Goal: Task Accomplishment & Management: Use online tool/utility

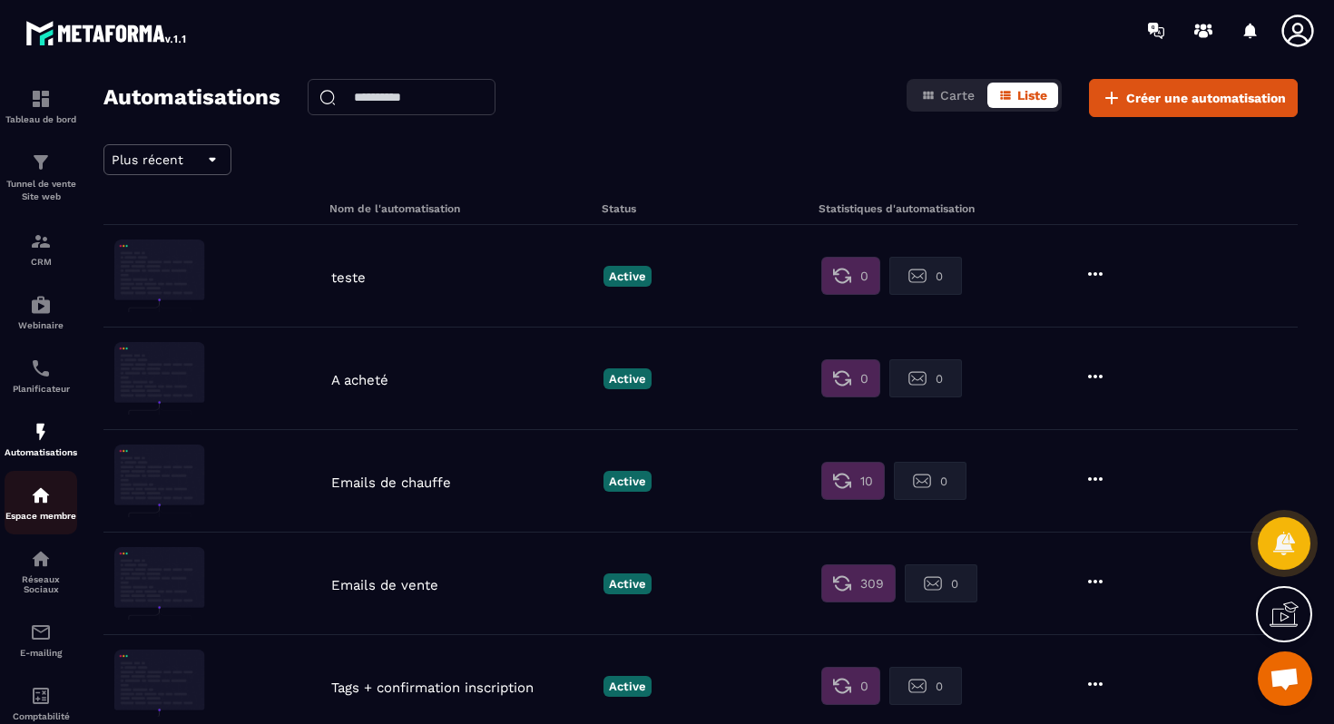
click at [50, 506] on img at bounding box center [41, 496] width 22 height 22
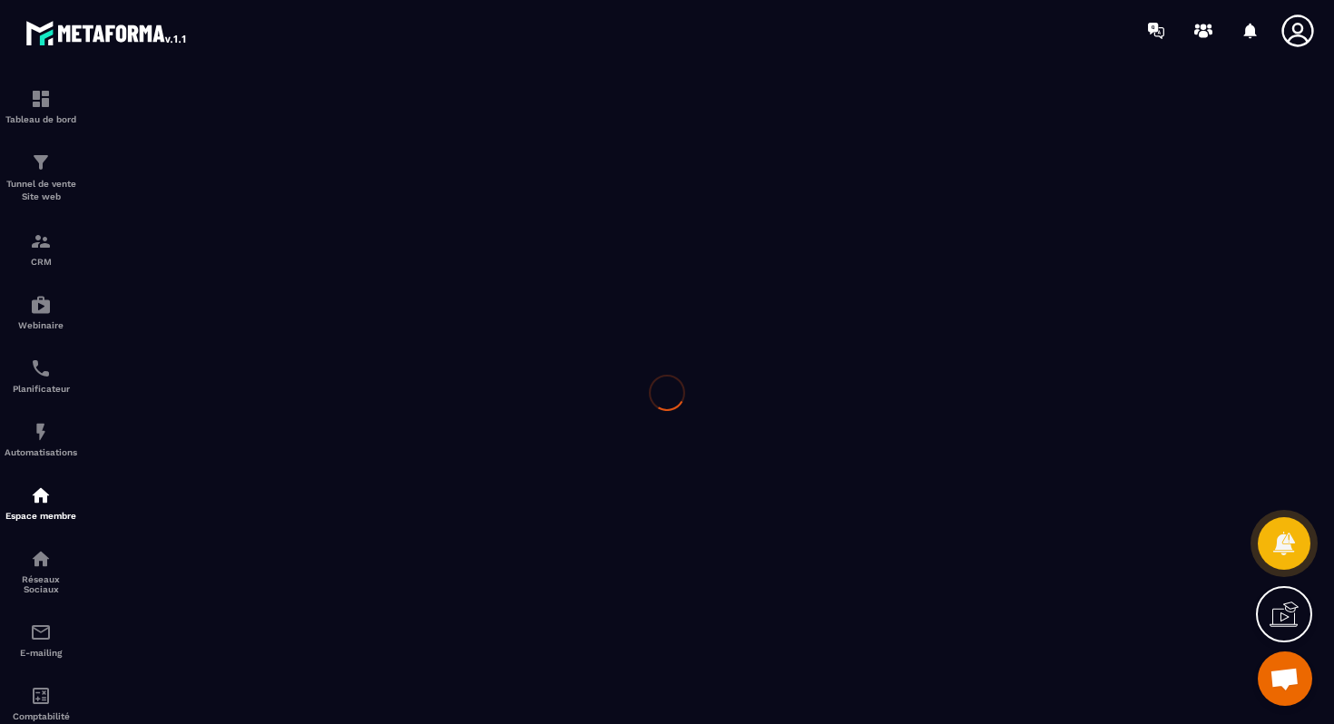
click at [37, 430] on div at bounding box center [667, 392] width 1334 height 663
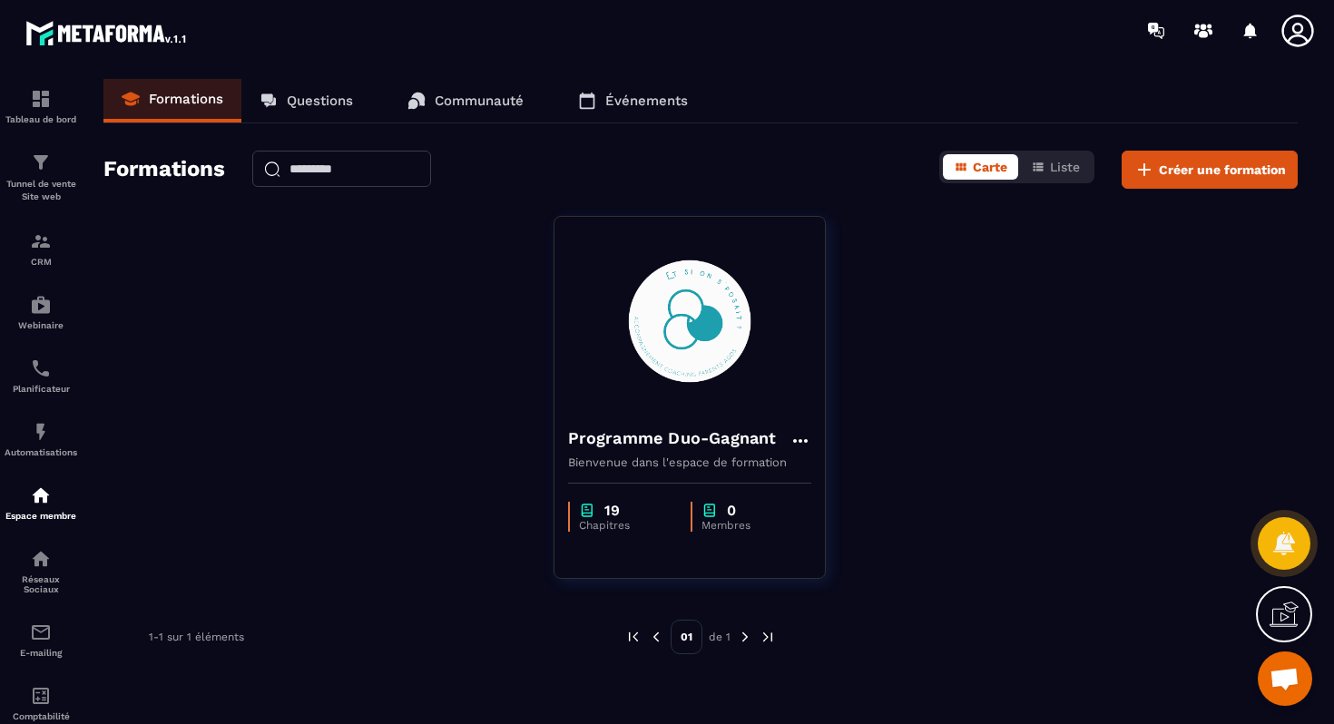
click at [0, 0] on img at bounding box center [0, 0] width 0 height 0
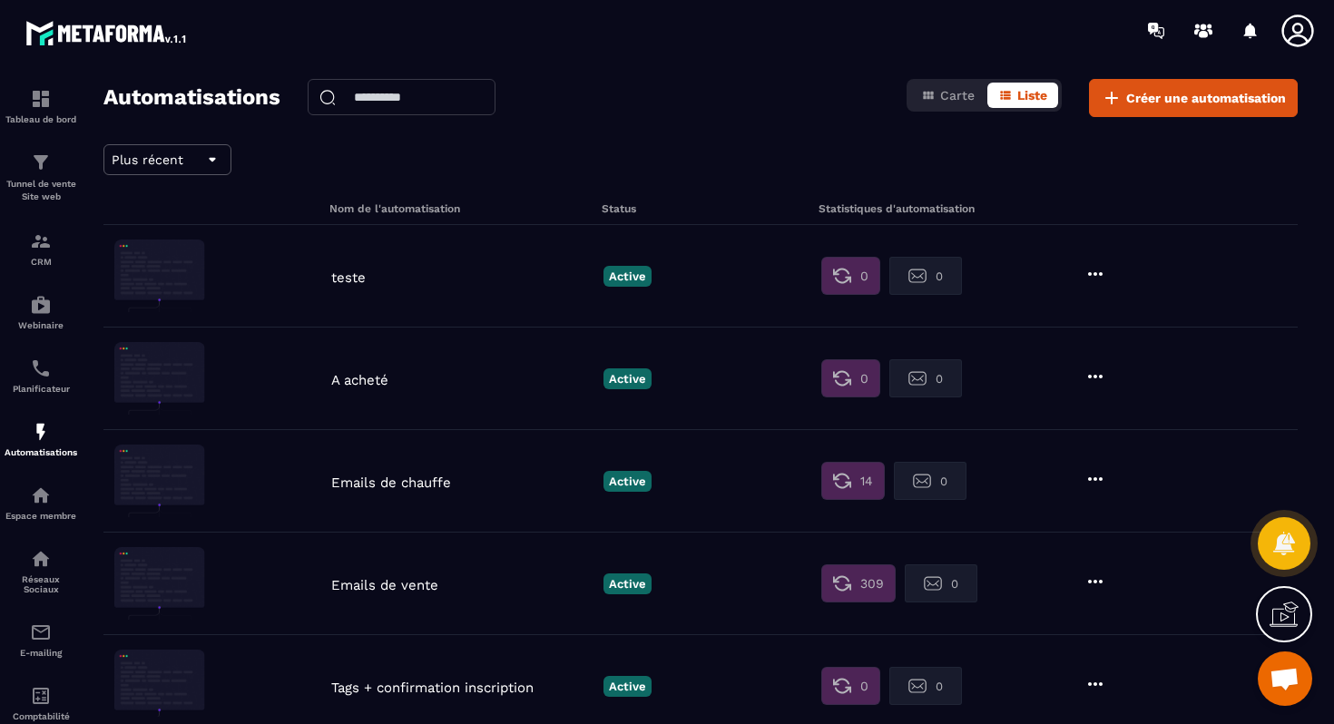
scroll to position [137, 0]
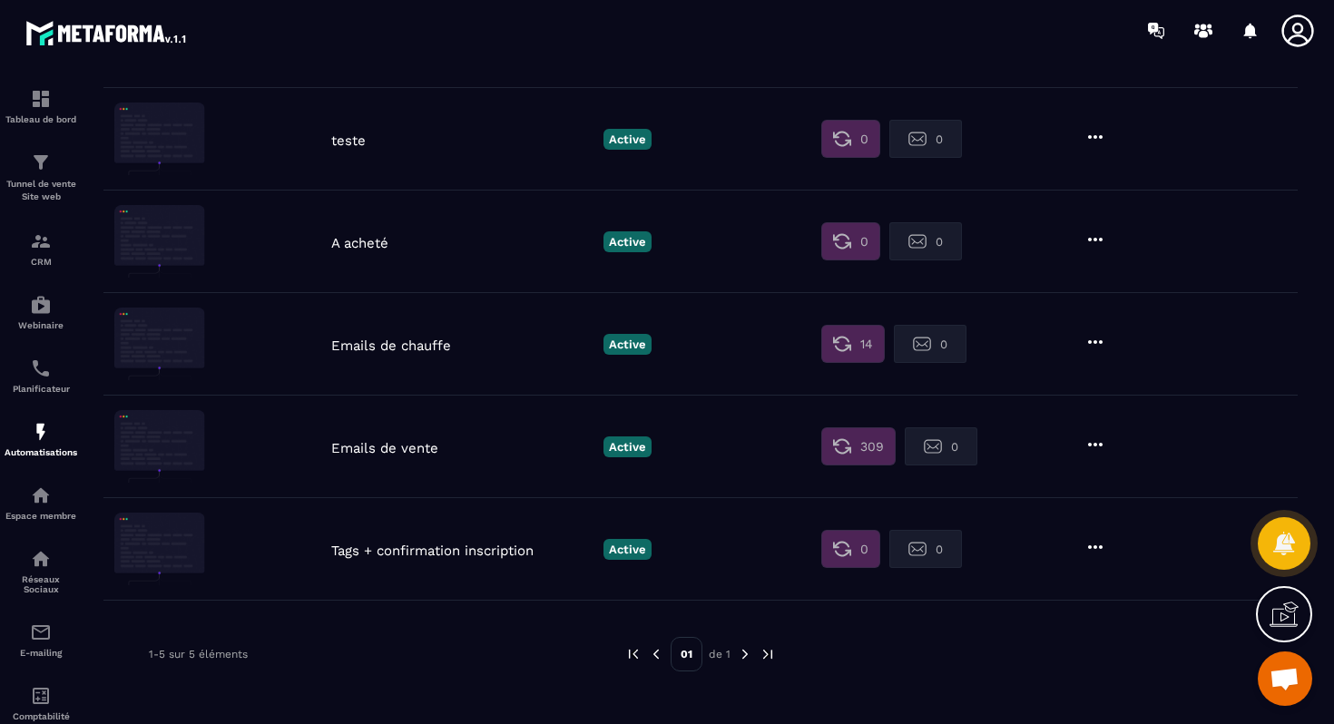
click at [446, 557] on p "Tags + confirmation inscription" at bounding box center [462, 551] width 263 height 16
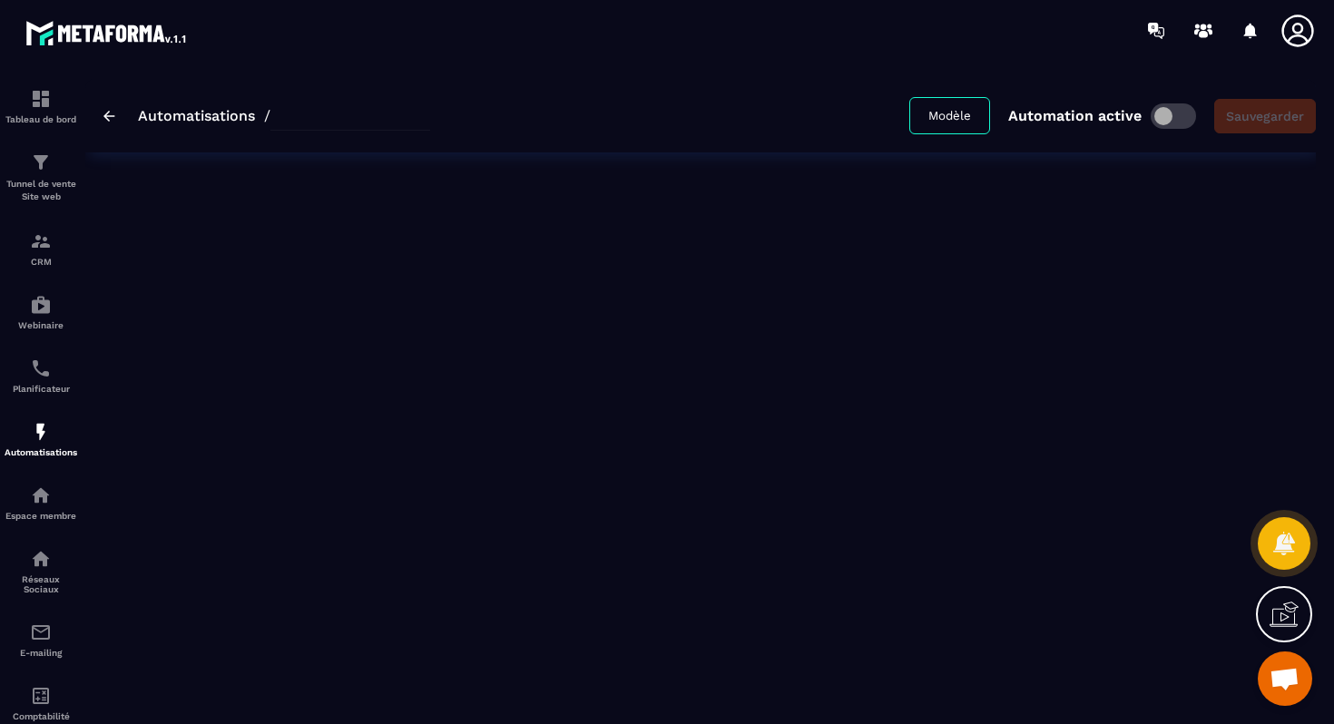
type input "**********"
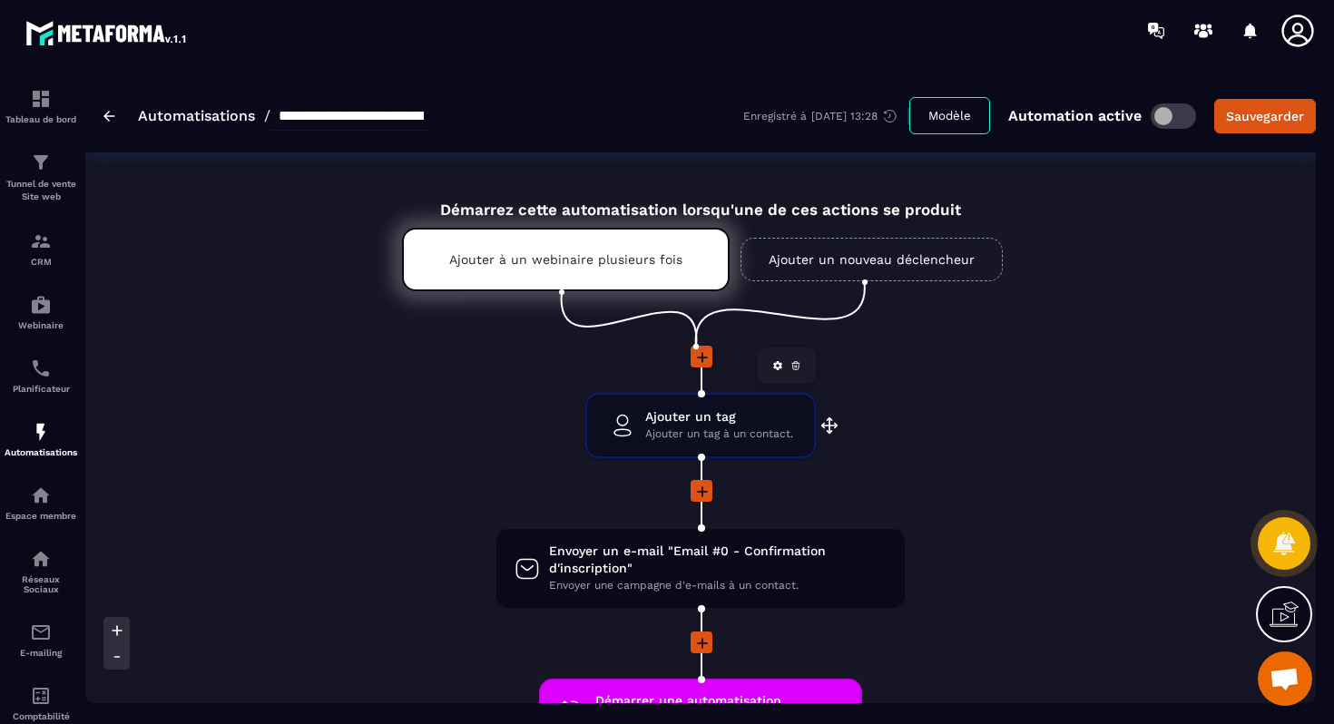
click at [684, 435] on span "Ajouter un tag à un contact." at bounding box center [719, 434] width 148 height 17
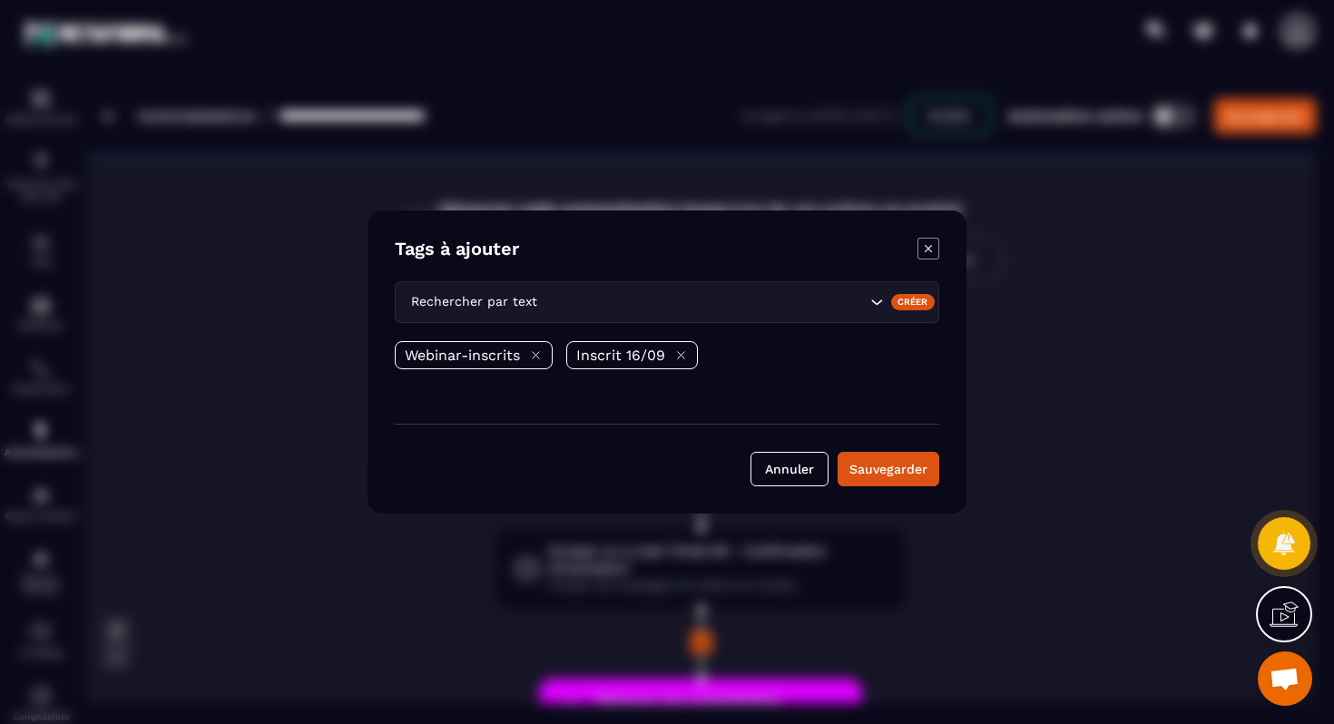
click at [928, 250] on icon "Modal window" at bounding box center [929, 249] width 22 height 22
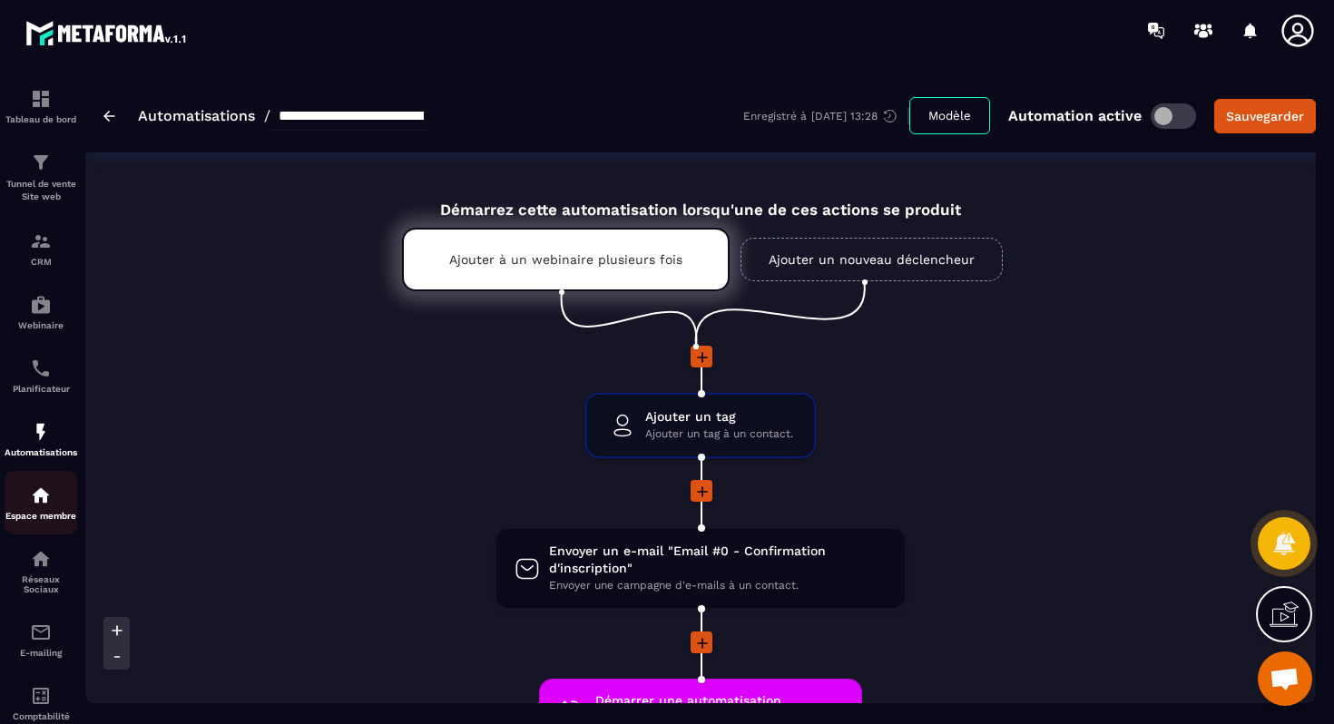
click at [40, 498] on img at bounding box center [41, 496] width 22 height 22
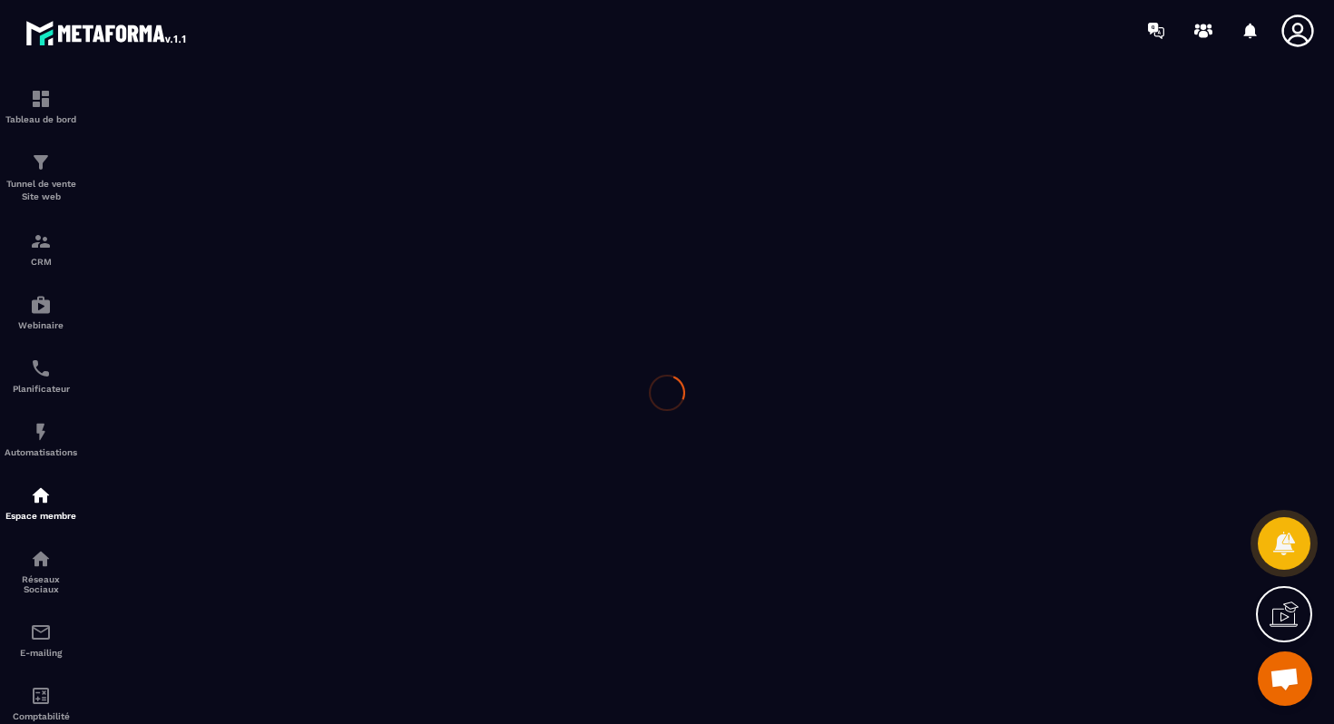
click at [44, 193] on div at bounding box center [667, 392] width 1334 height 663
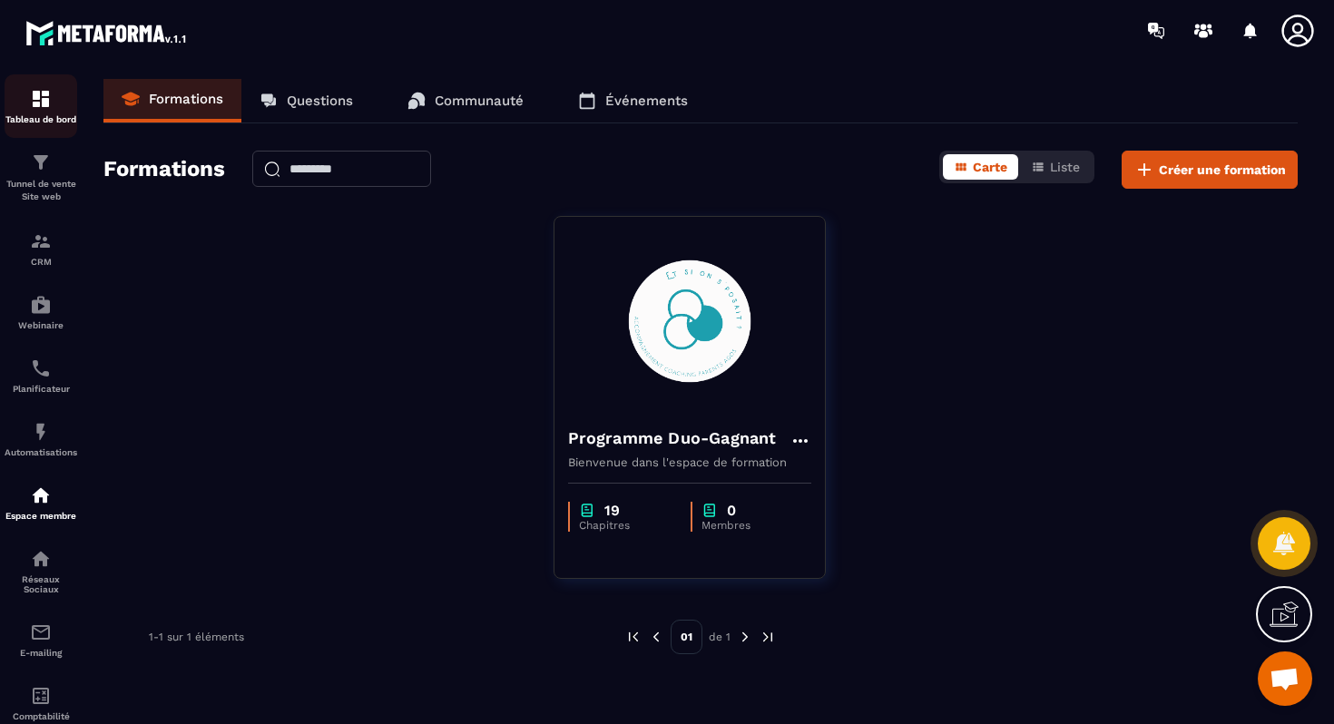
click at [41, 130] on link "Tableau de bord" at bounding box center [41, 106] width 73 height 64
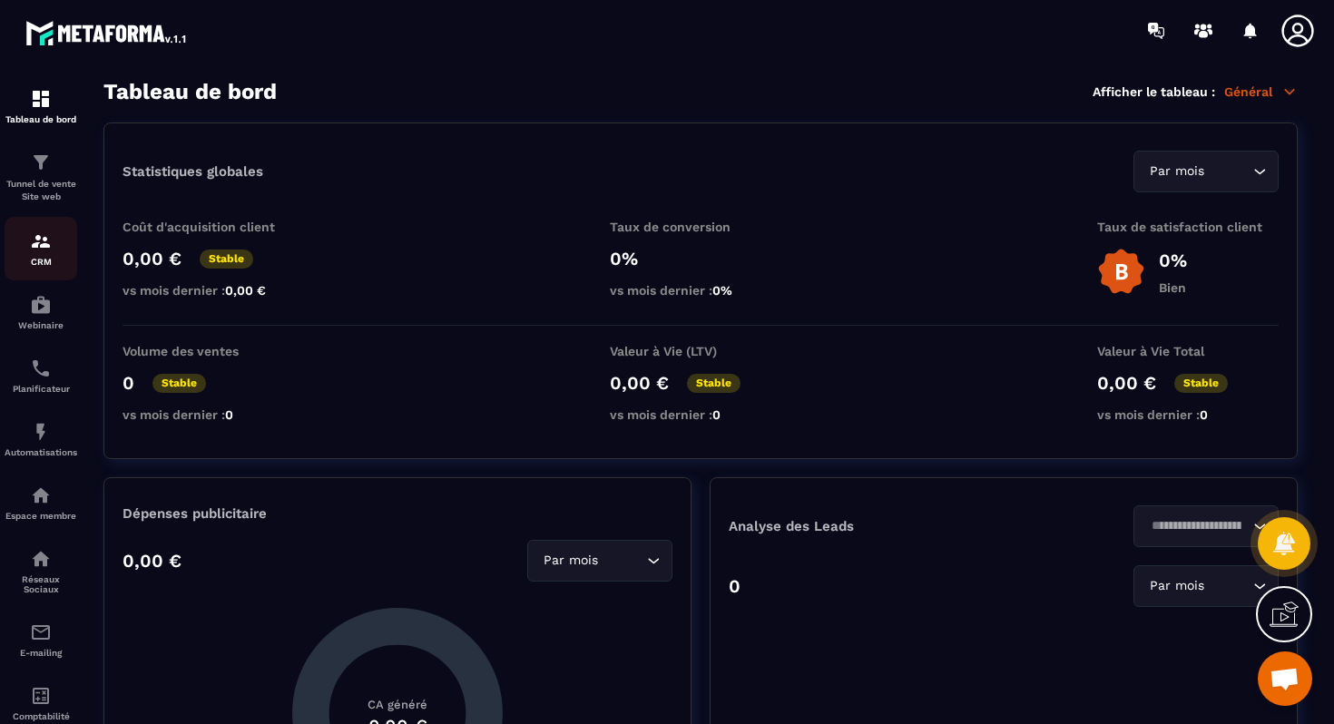
click at [40, 241] on img at bounding box center [41, 242] width 22 height 22
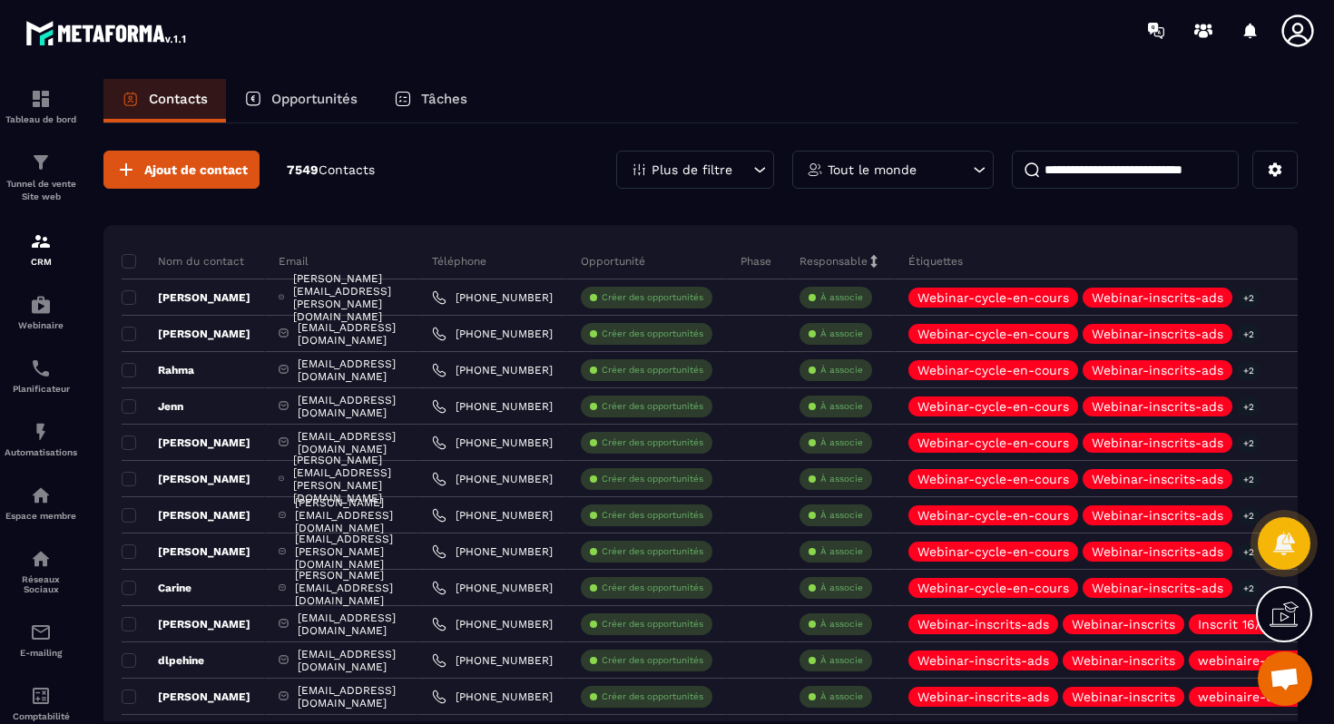
click at [717, 151] on div "Plus de filtre" at bounding box center [695, 170] width 158 height 38
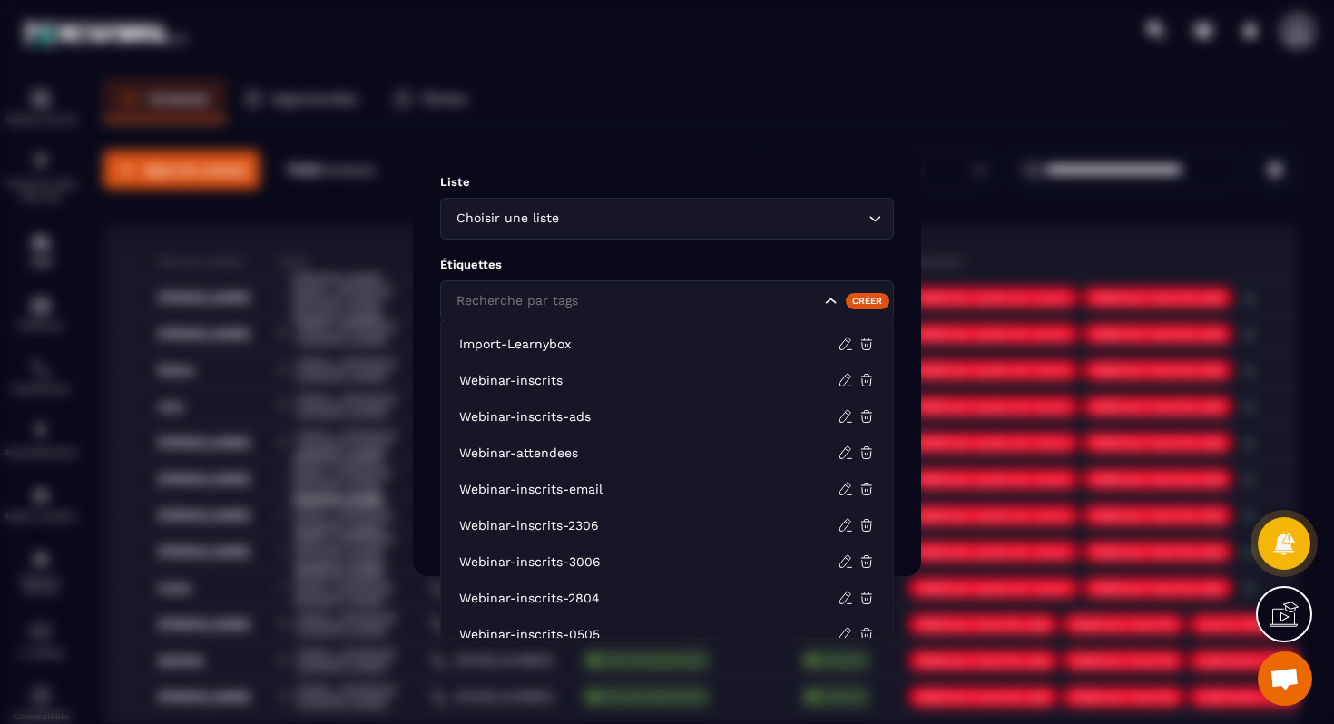
click at [573, 300] on div "Recherche par tags" at bounding box center [636, 301] width 372 height 20
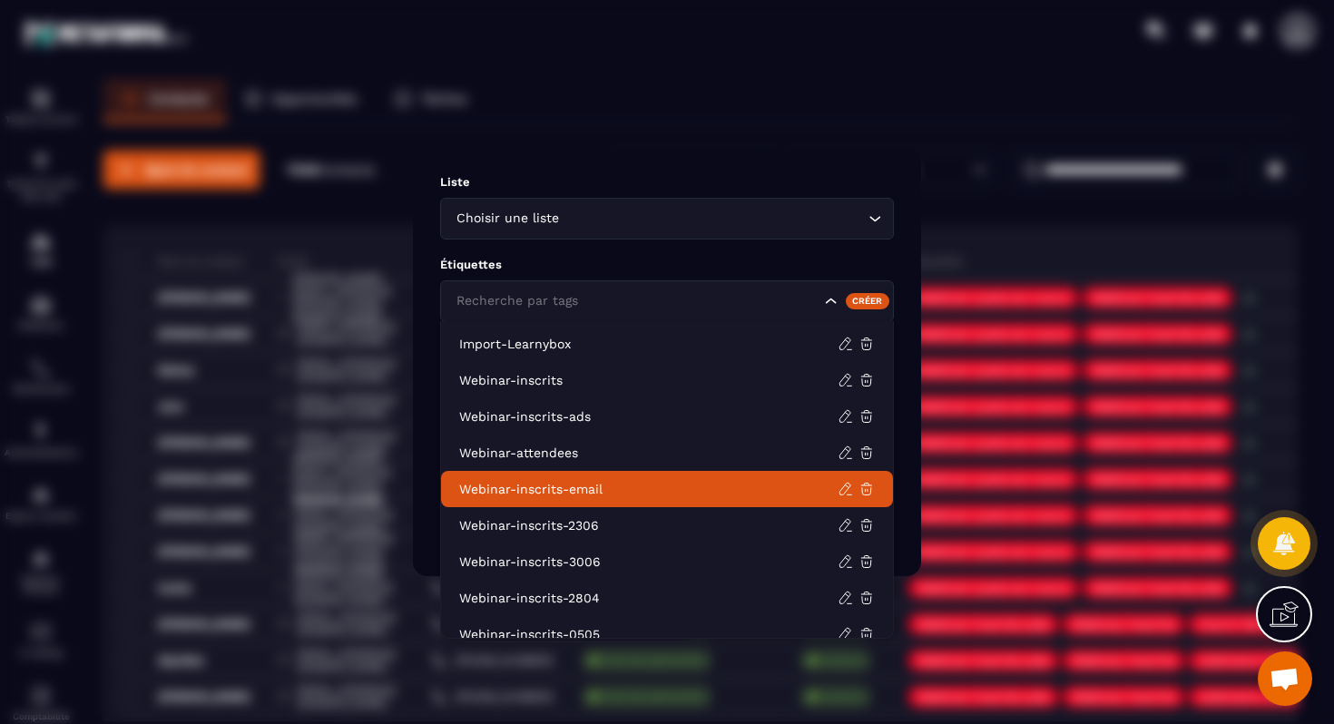
scroll to position [564, 0]
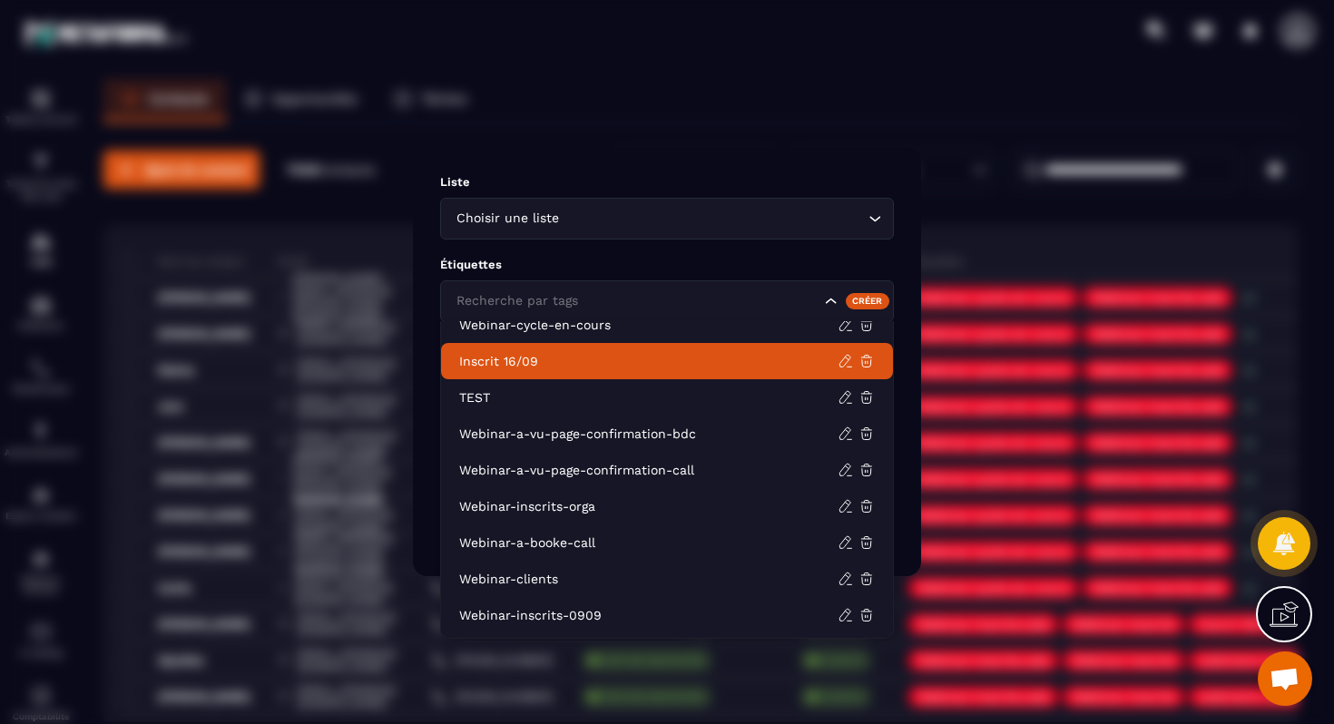
click at [554, 365] on p "Inscrit 16/09" at bounding box center [648, 361] width 378 height 18
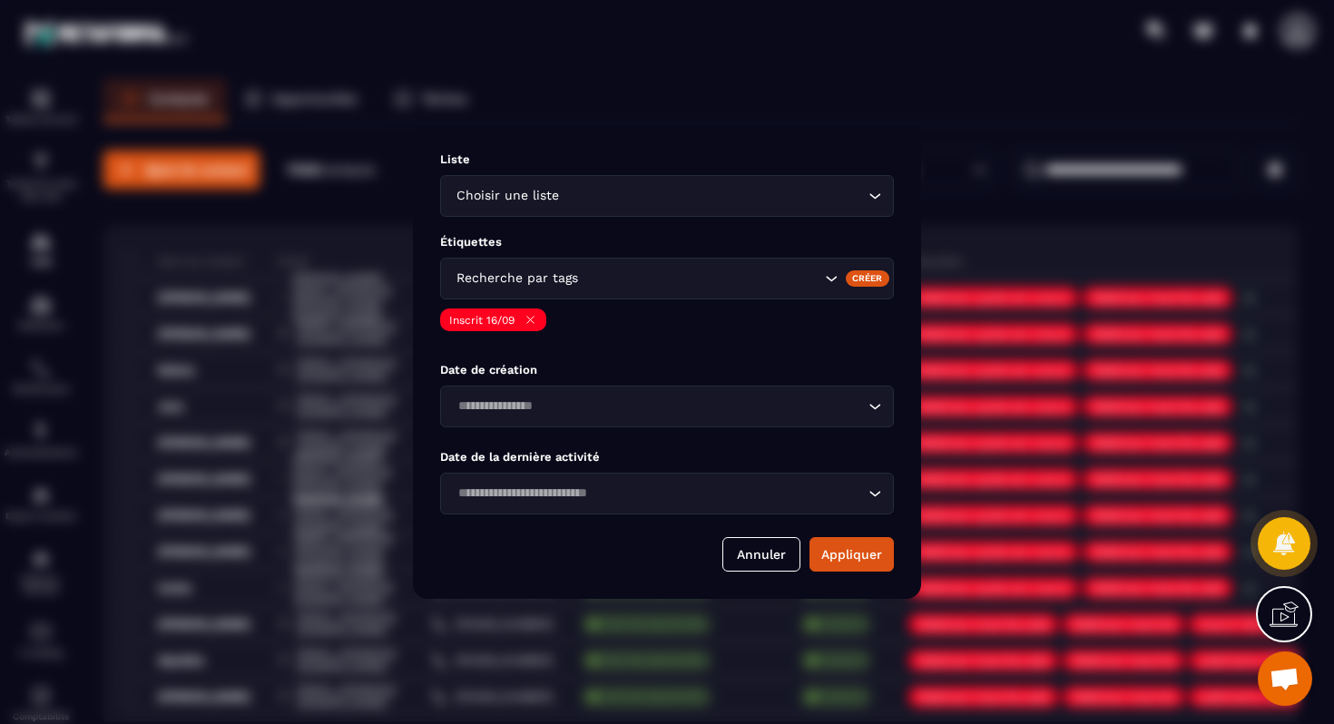
click at [591, 280] on input "Search for option" at bounding box center [701, 279] width 239 height 20
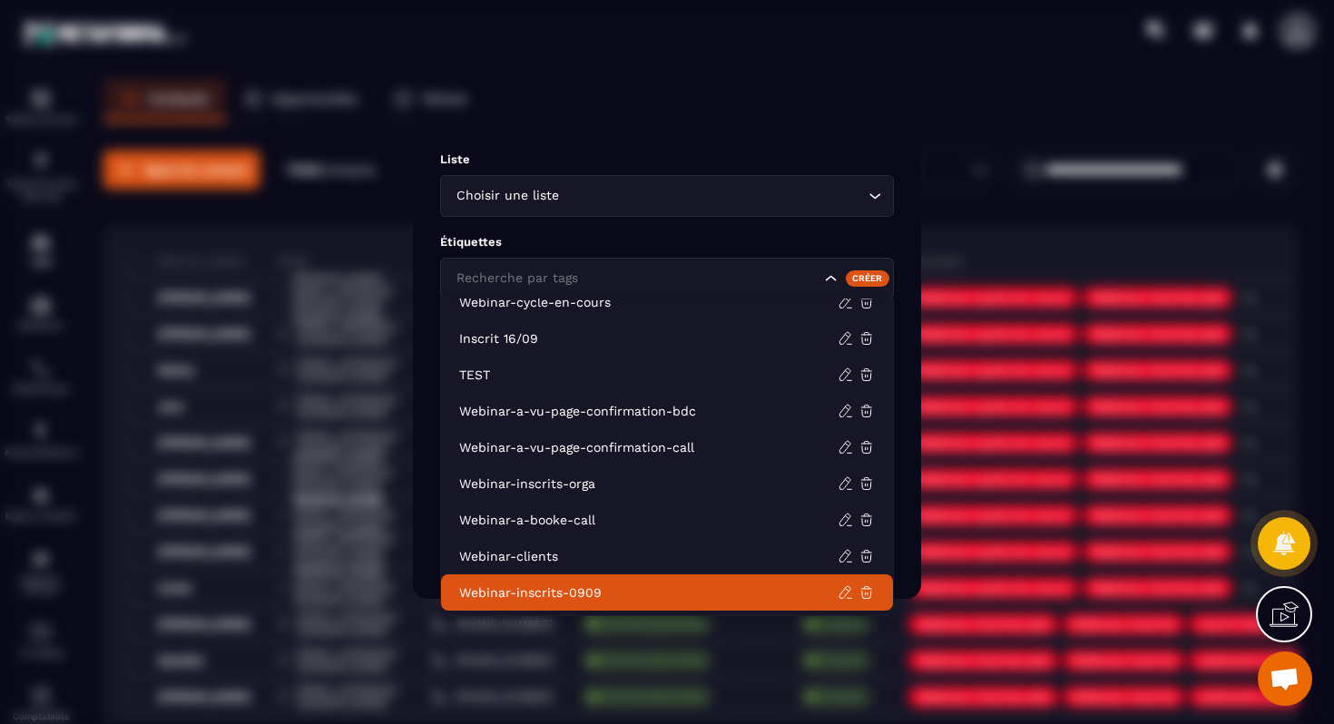
click at [590, 593] on p "Webinar-inscrits-0909" at bounding box center [648, 593] width 378 height 18
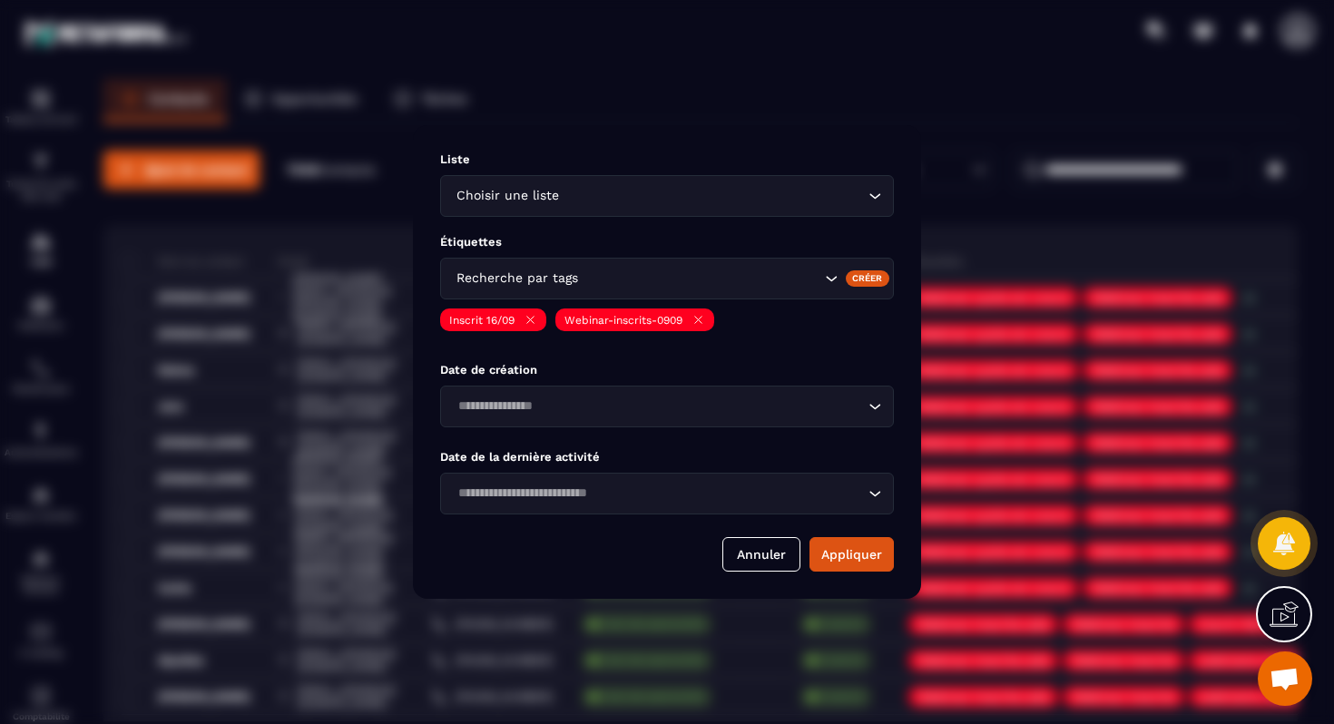
click at [533, 315] on icon "Modal window" at bounding box center [531, 320] width 14 height 14
click at [863, 547] on button "Appliquer" at bounding box center [852, 554] width 84 height 34
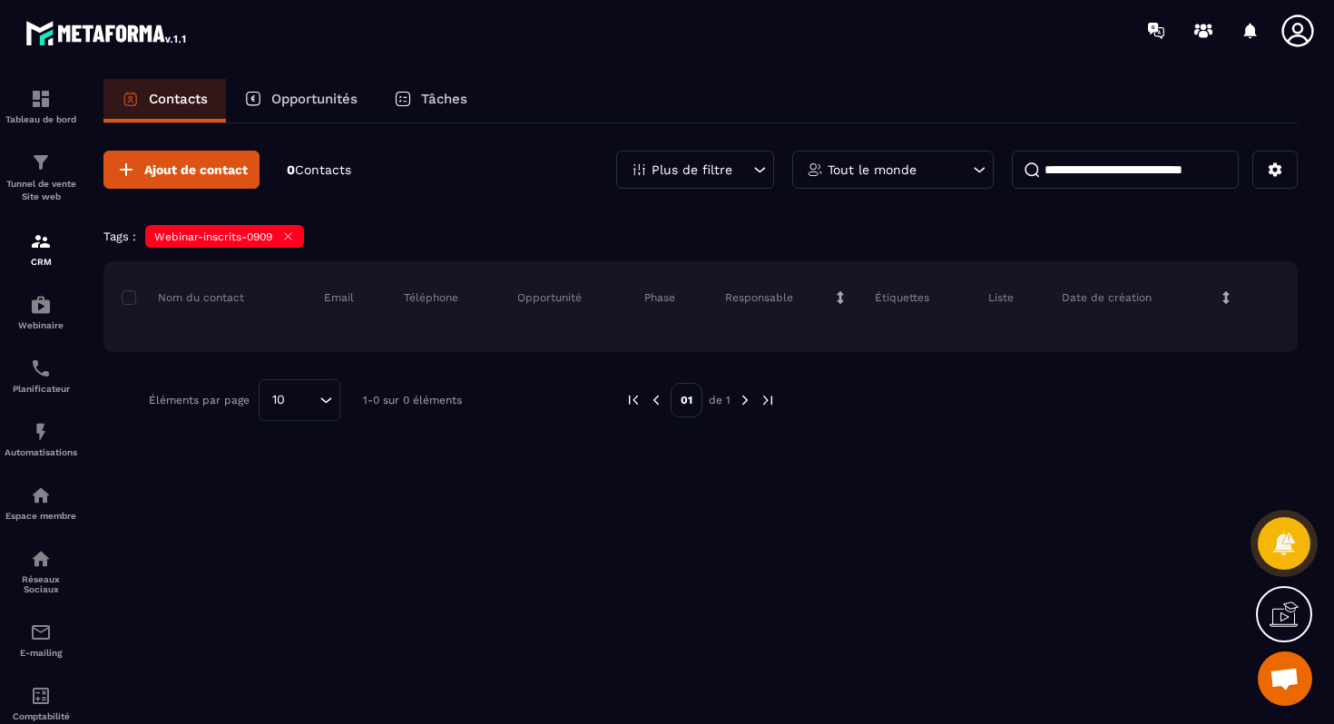
click at [656, 176] on p "Plus de filtre" at bounding box center [692, 169] width 81 height 13
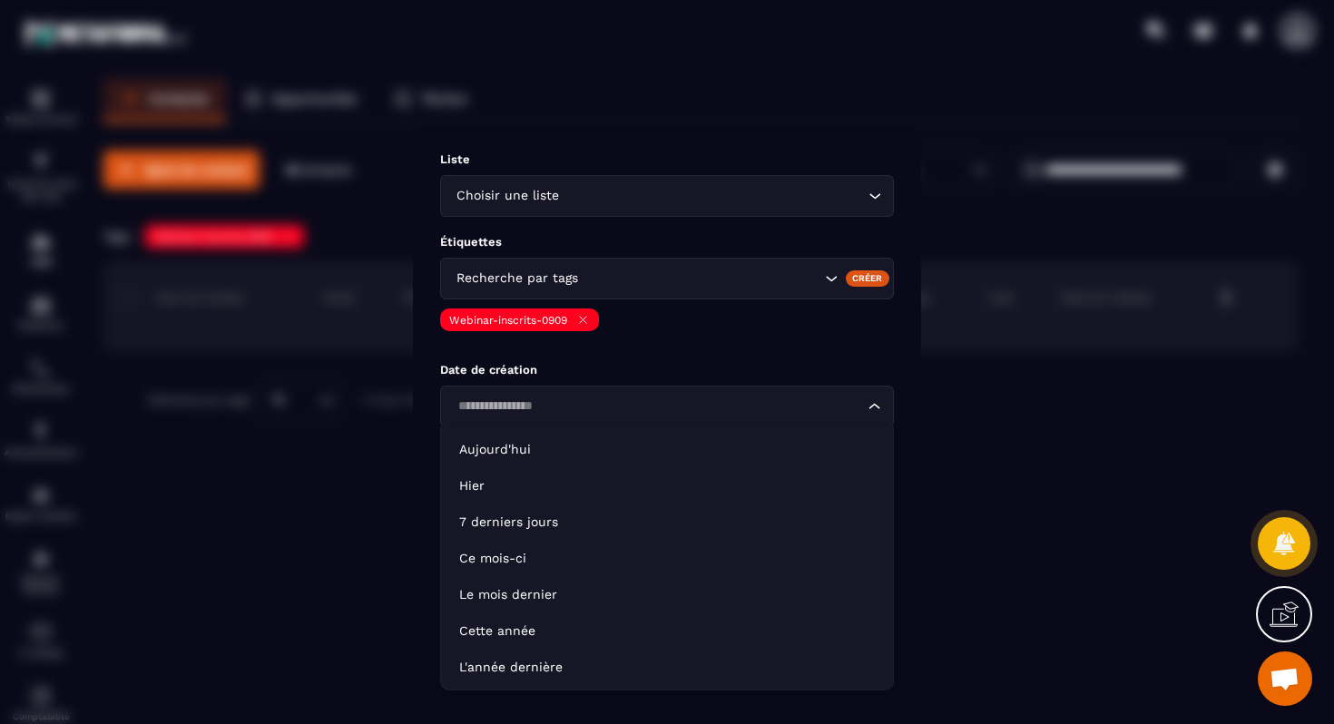
click at [584, 412] on input "Search for option" at bounding box center [658, 407] width 412 height 20
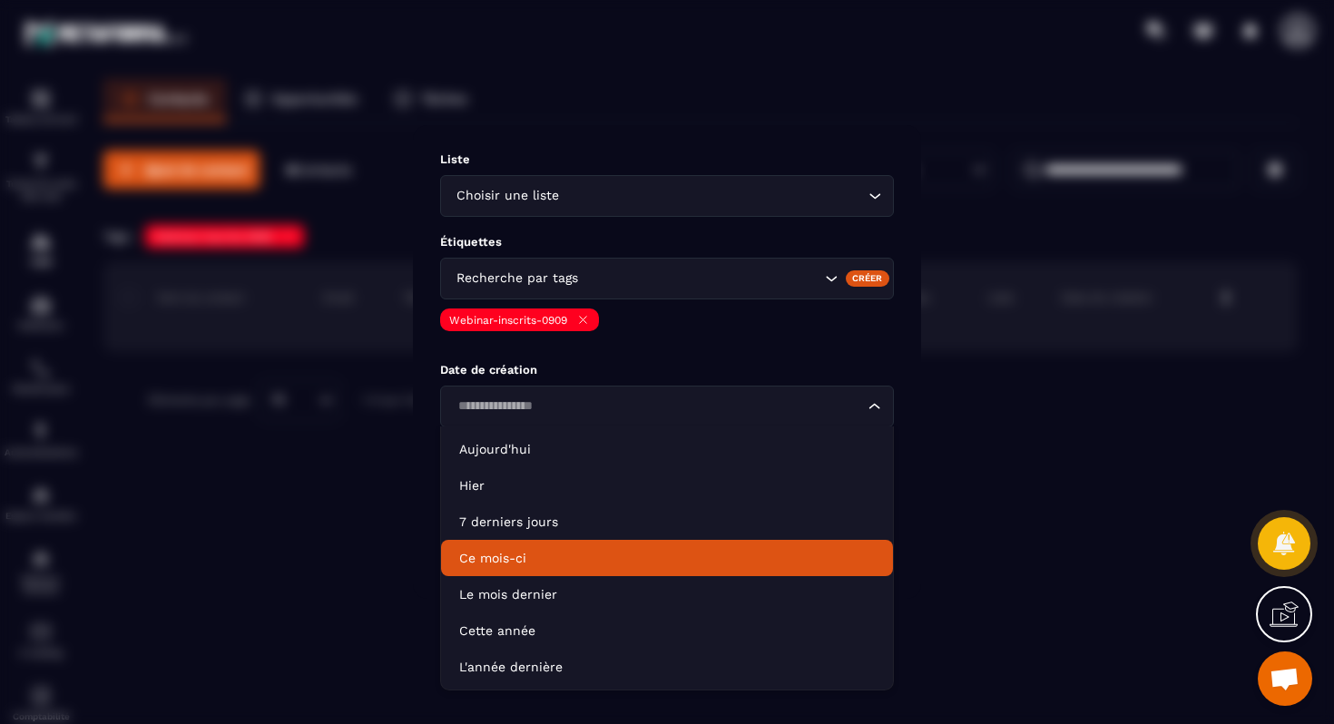
click at [554, 557] on p "Ce mois-ci" at bounding box center [667, 558] width 416 height 18
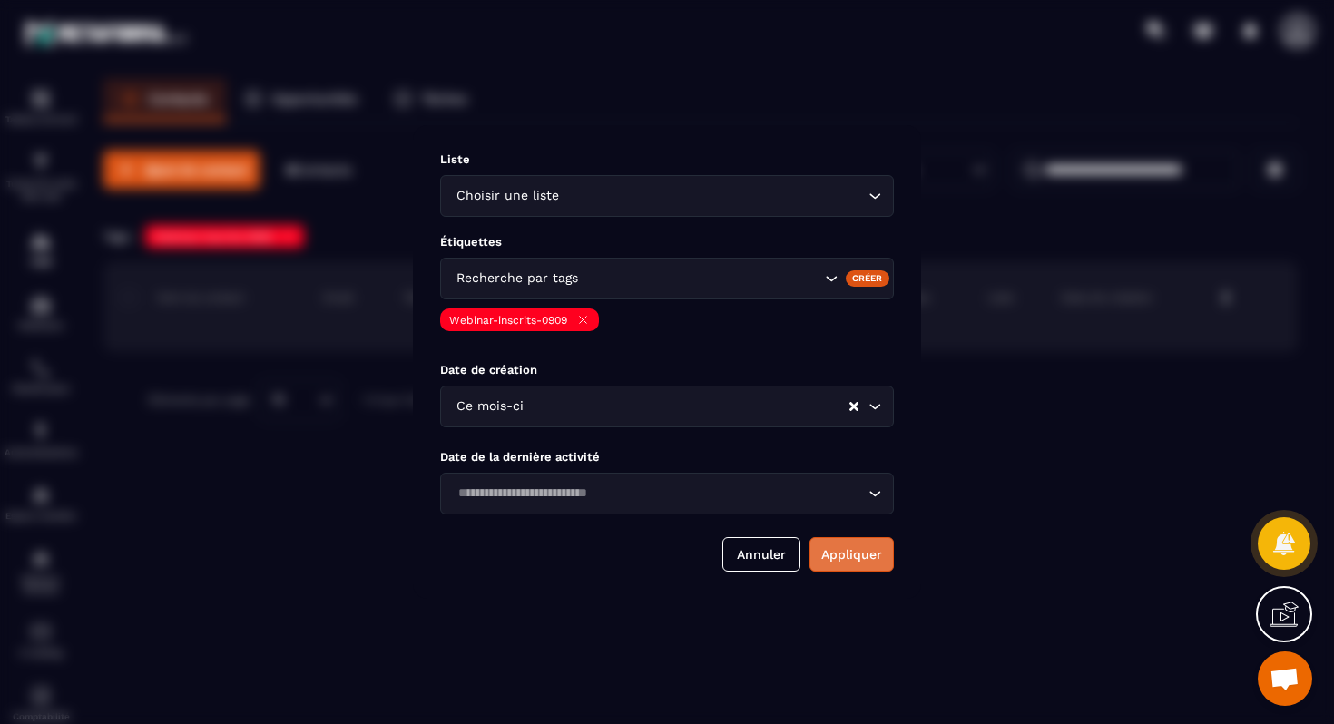
click at [842, 564] on button "Appliquer" at bounding box center [852, 554] width 84 height 34
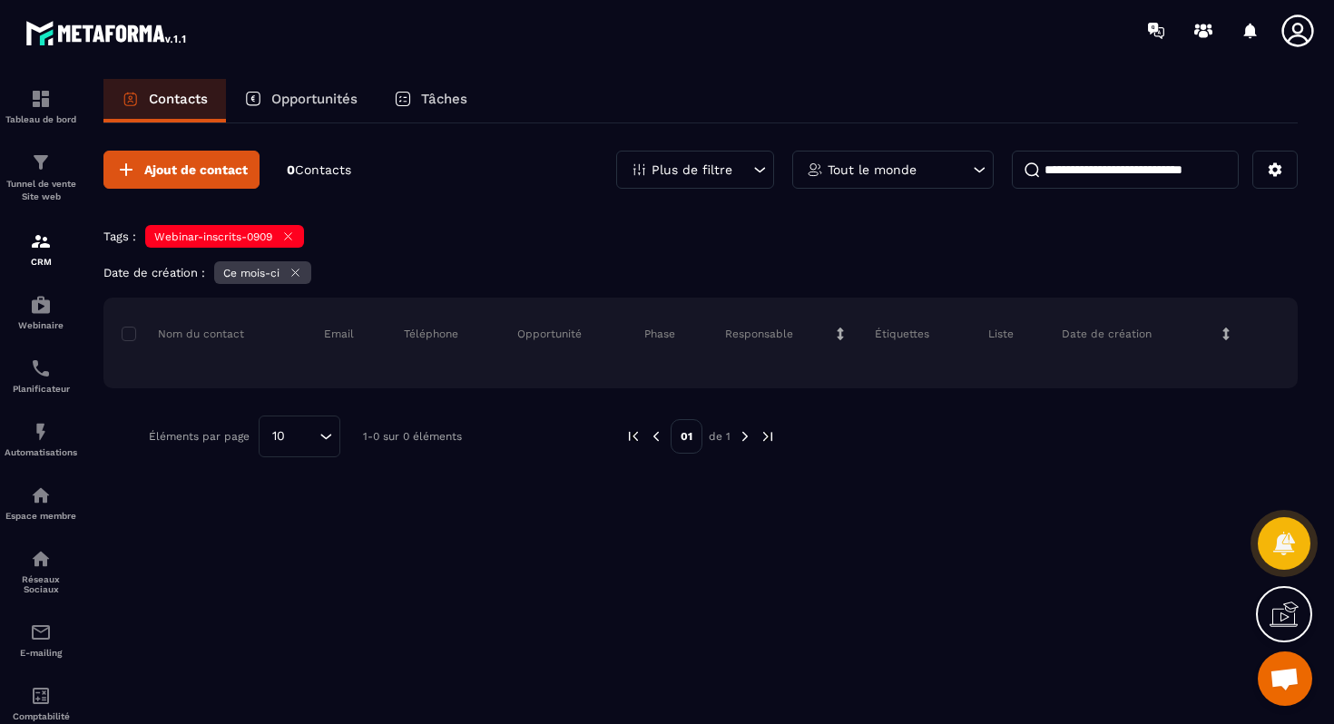
click at [869, 345] on div "Étiquettes" at bounding box center [917, 334] width 113 height 36
click at [740, 437] on img at bounding box center [745, 436] width 16 height 16
click at [743, 437] on img at bounding box center [745, 436] width 16 height 16
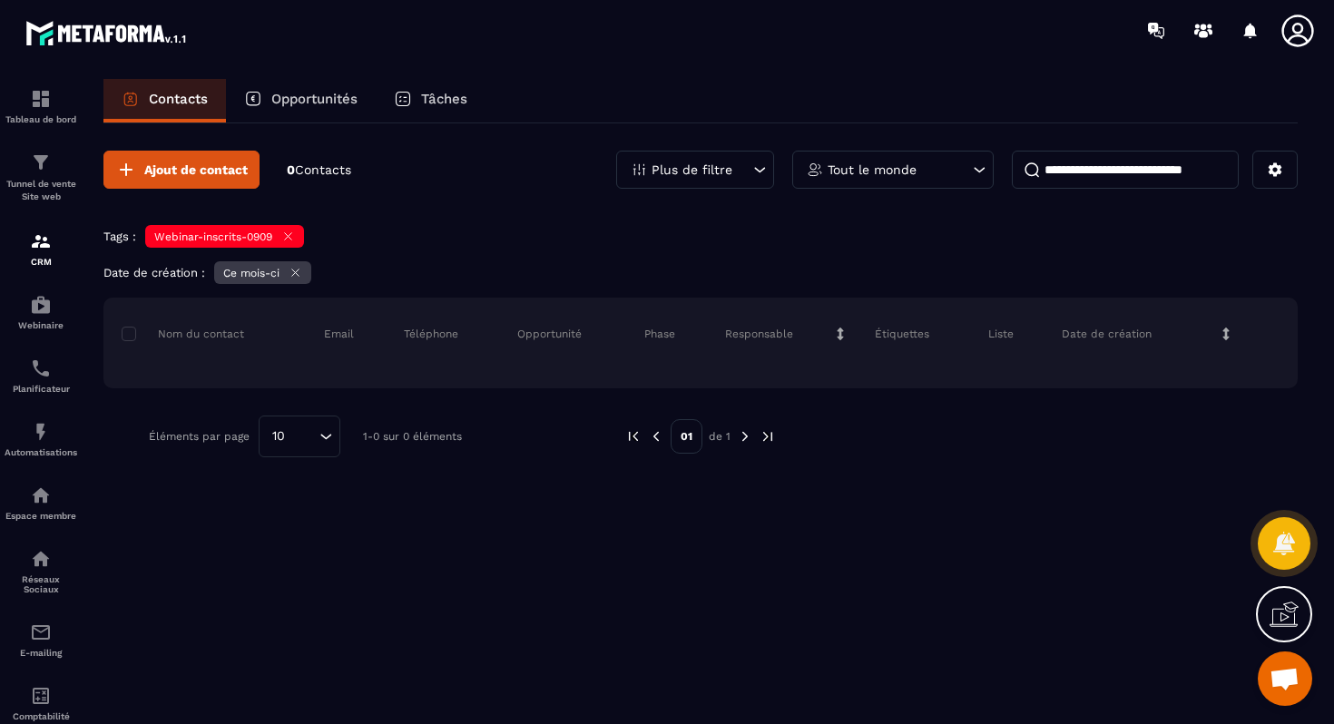
click at [771, 437] on img at bounding box center [768, 436] width 16 height 16
click at [749, 165] on div "Plus de filtre" at bounding box center [695, 170] width 158 height 38
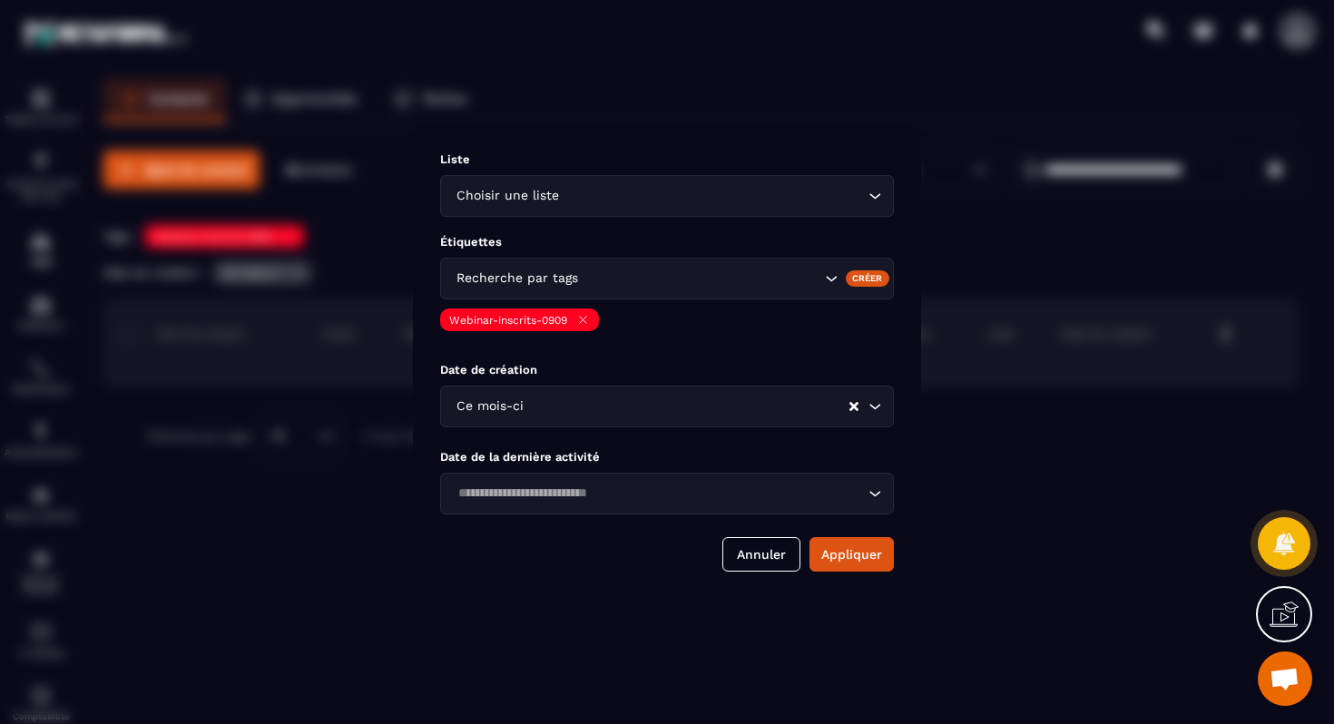
click at [611, 489] on input "Search for option" at bounding box center [658, 494] width 412 height 20
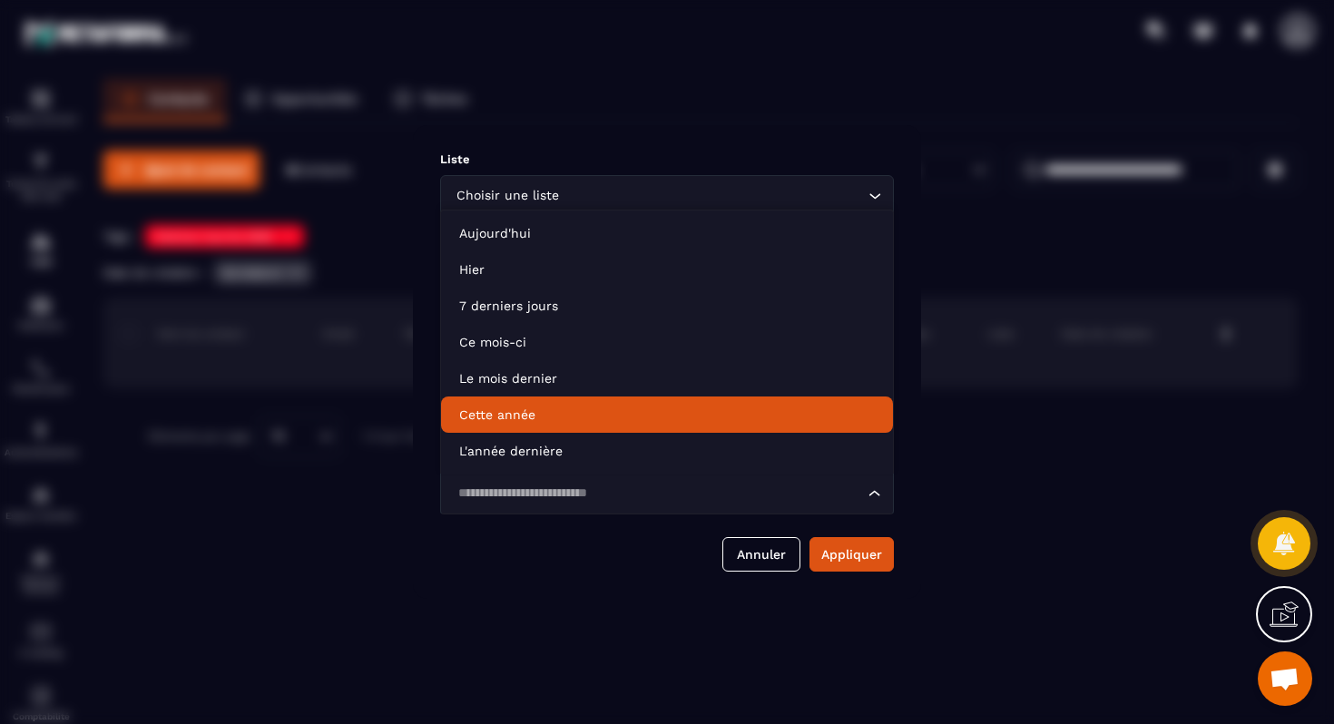
click at [601, 414] on p "Cette année" at bounding box center [667, 415] width 416 height 18
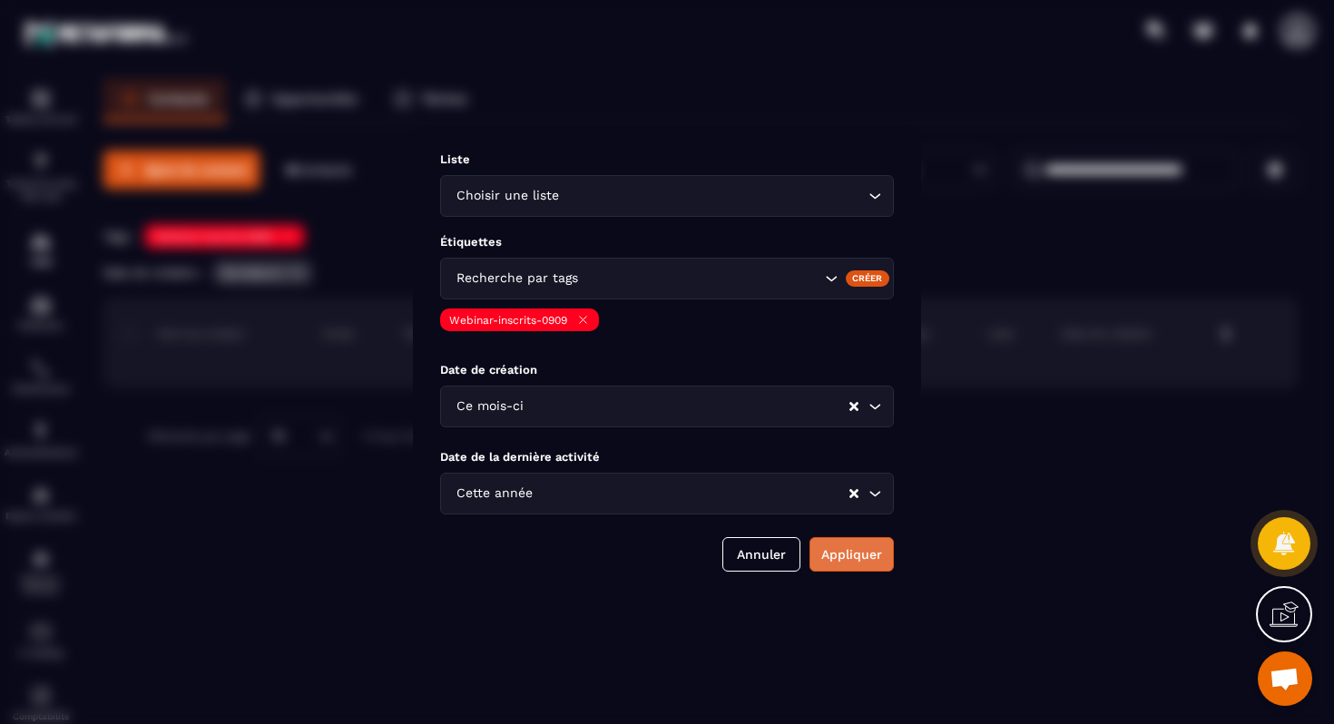
click at [853, 553] on button "Appliquer" at bounding box center [852, 554] width 84 height 34
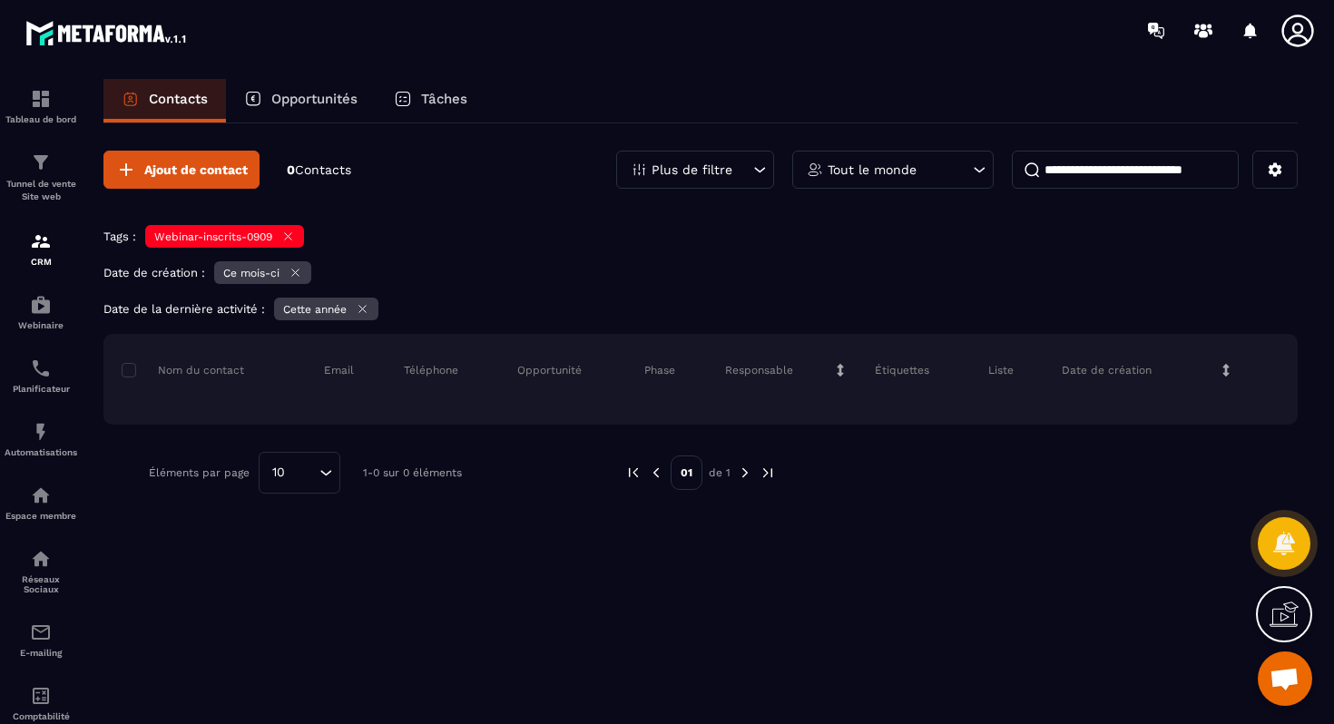
click at [284, 228] on div "Webinar-inscrits-0909" at bounding box center [224, 236] width 159 height 23
click at [288, 231] on icon at bounding box center [288, 237] width 14 height 14
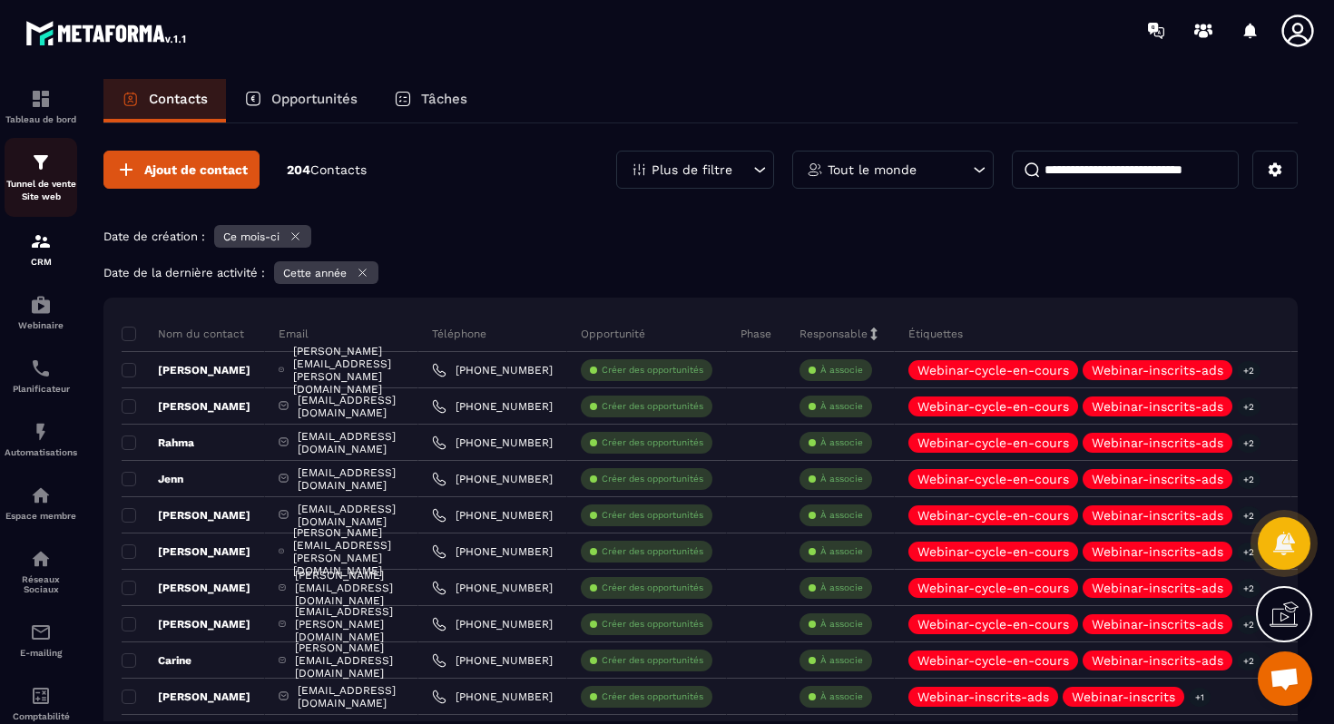
click at [47, 192] on p "Tunnel de vente Site web" at bounding box center [41, 190] width 73 height 25
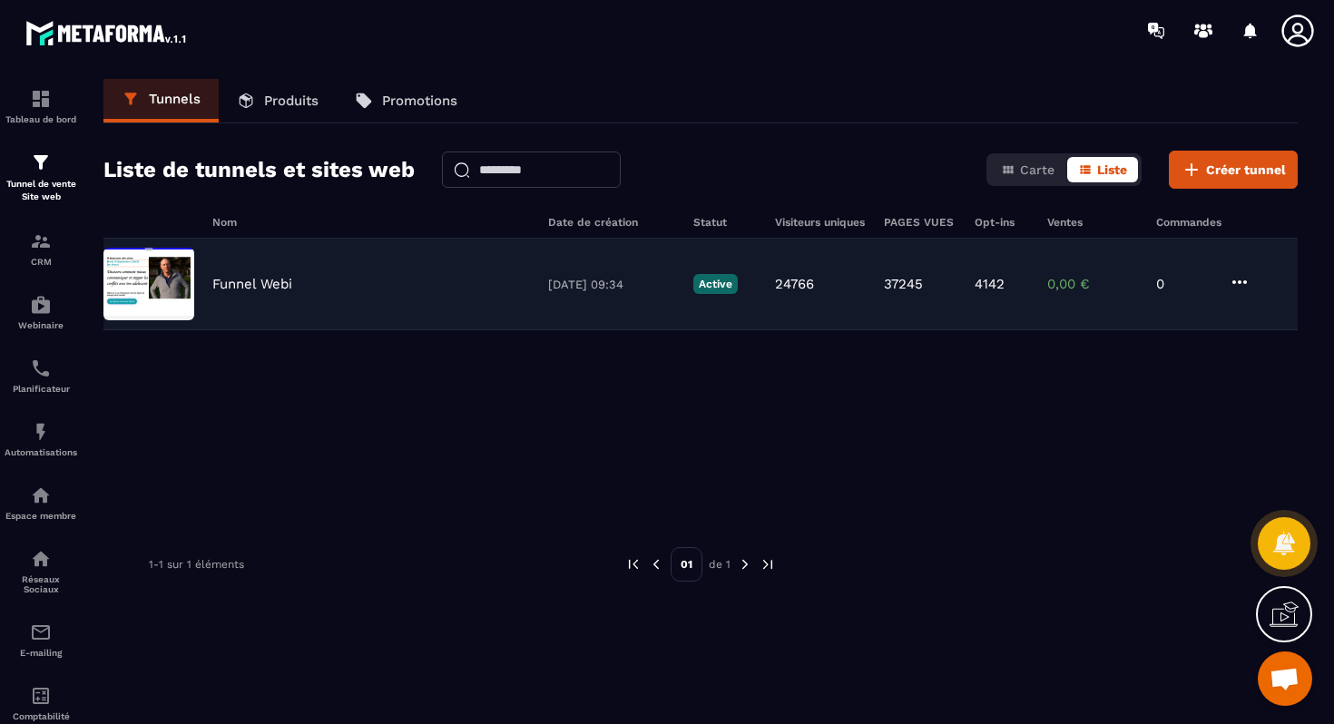
click at [335, 302] on div "Funnel Webi [DATE] 09:34 Active 24766 37245 4142 0,00 € 0" at bounding box center [700, 285] width 1194 height 92
